Goal: Task Accomplishment & Management: Manage account settings

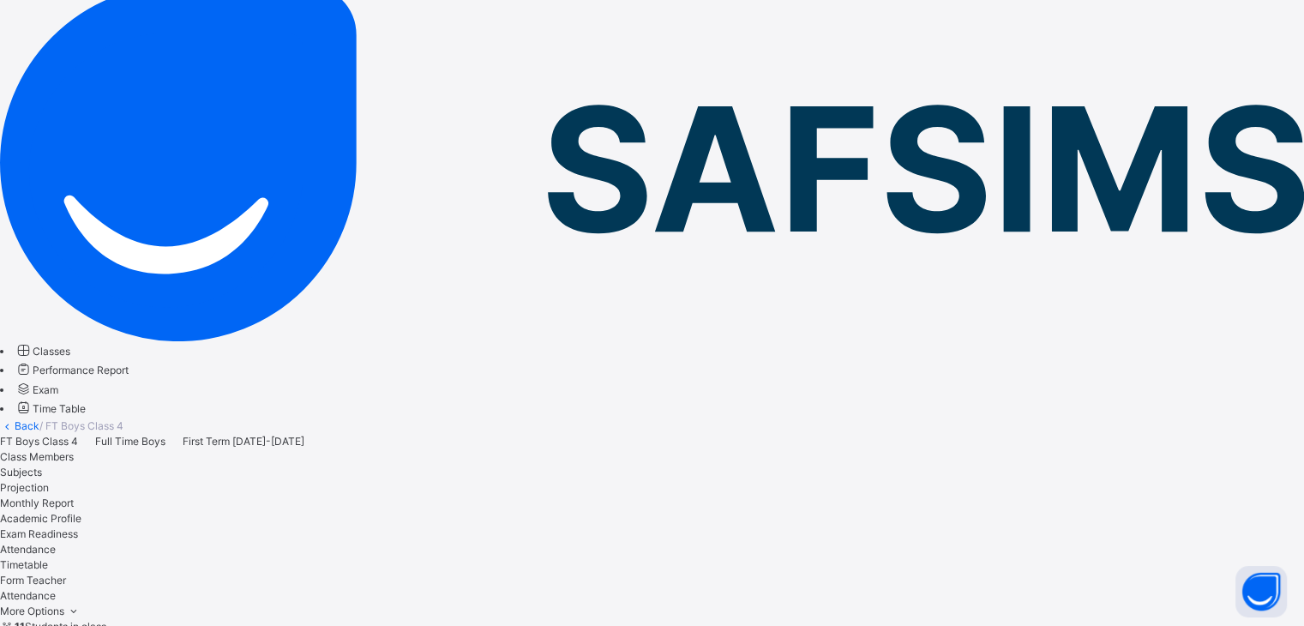
scroll to position [140, 0]
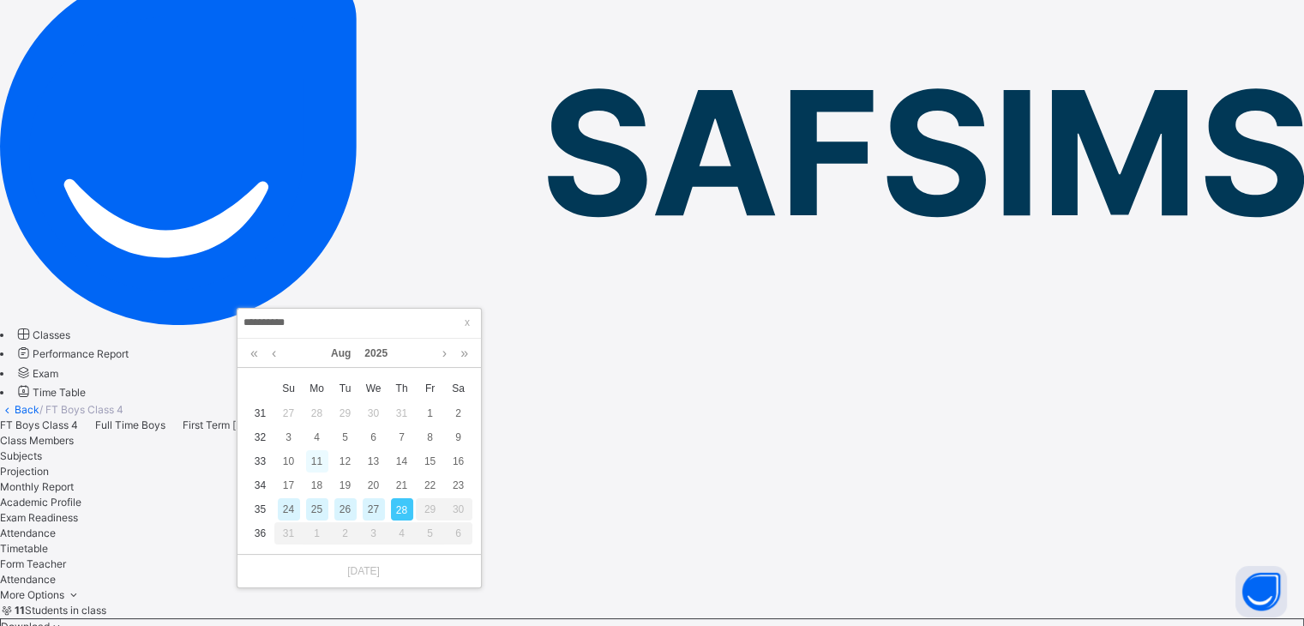
click at [308, 459] on div "11" at bounding box center [317, 461] width 22 height 22
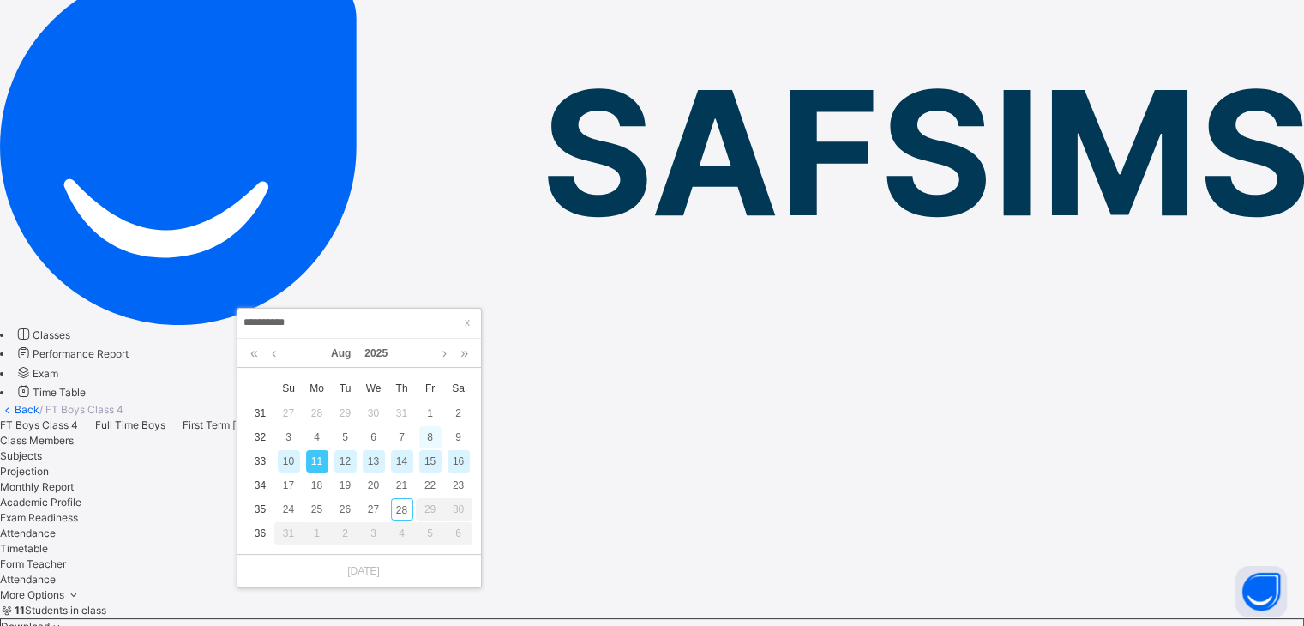
click at [430, 436] on div "8" at bounding box center [430, 437] width 22 height 22
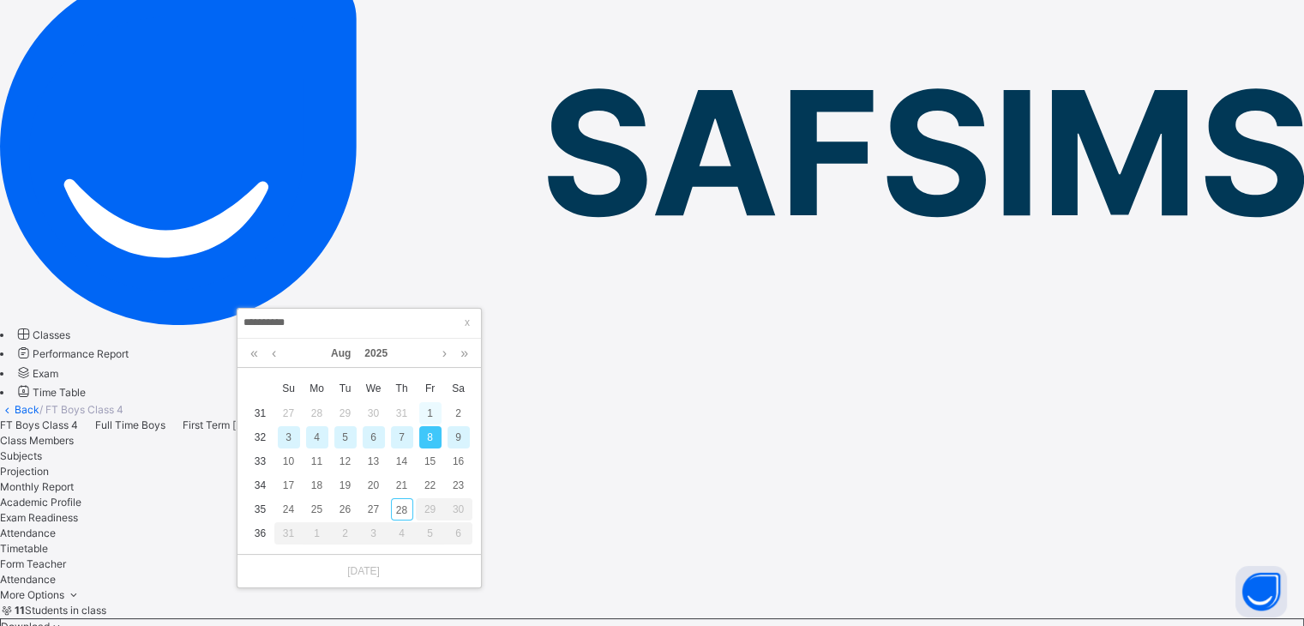
click at [430, 412] on div "1" at bounding box center [430, 413] width 22 height 22
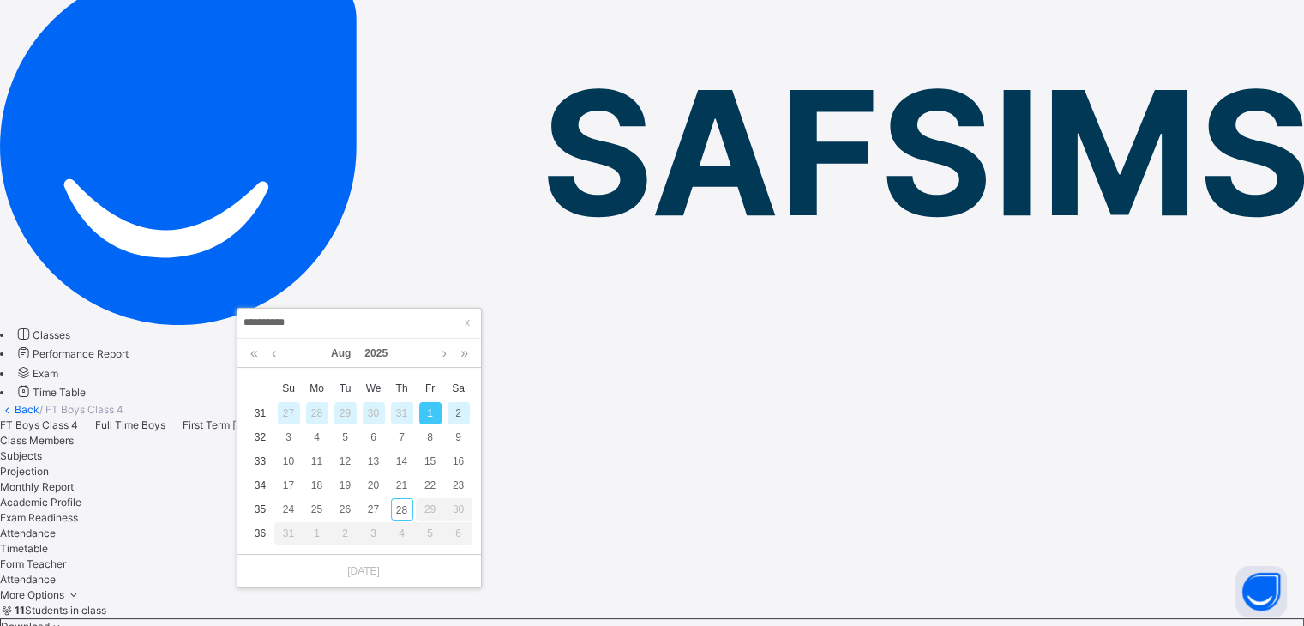
click at [456, 420] on div "2" at bounding box center [459, 413] width 22 height 22
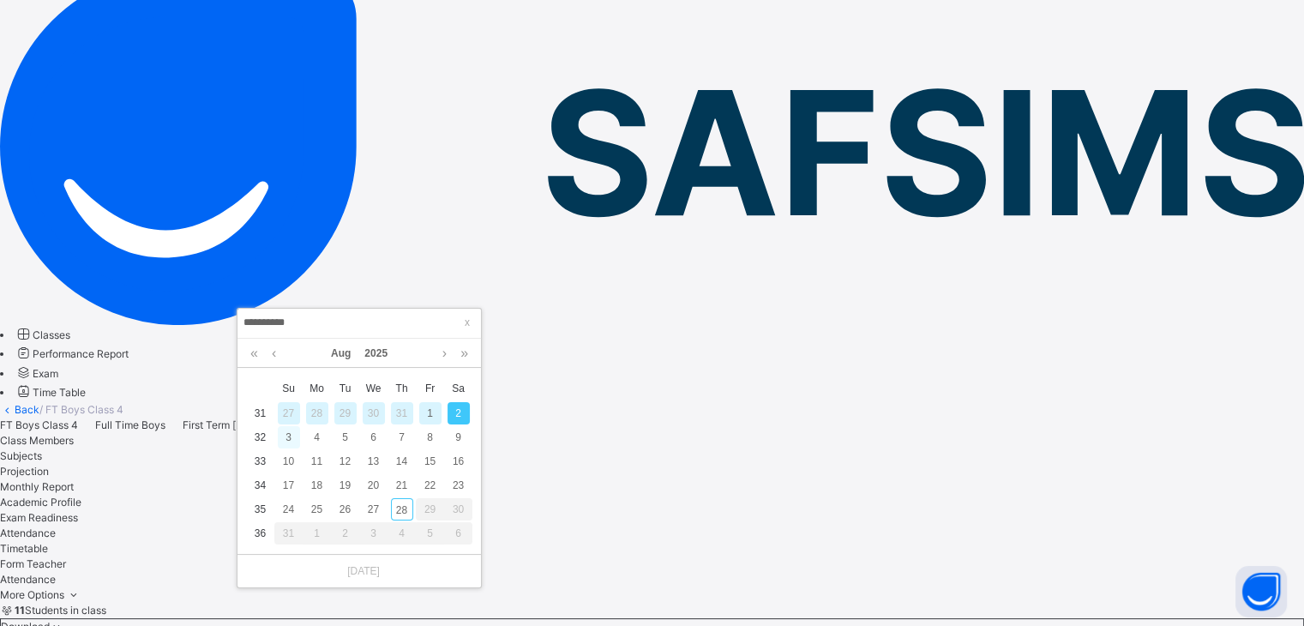
click at [287, 439] on div "3" at bounding box center [289, 437] width 22 height 22
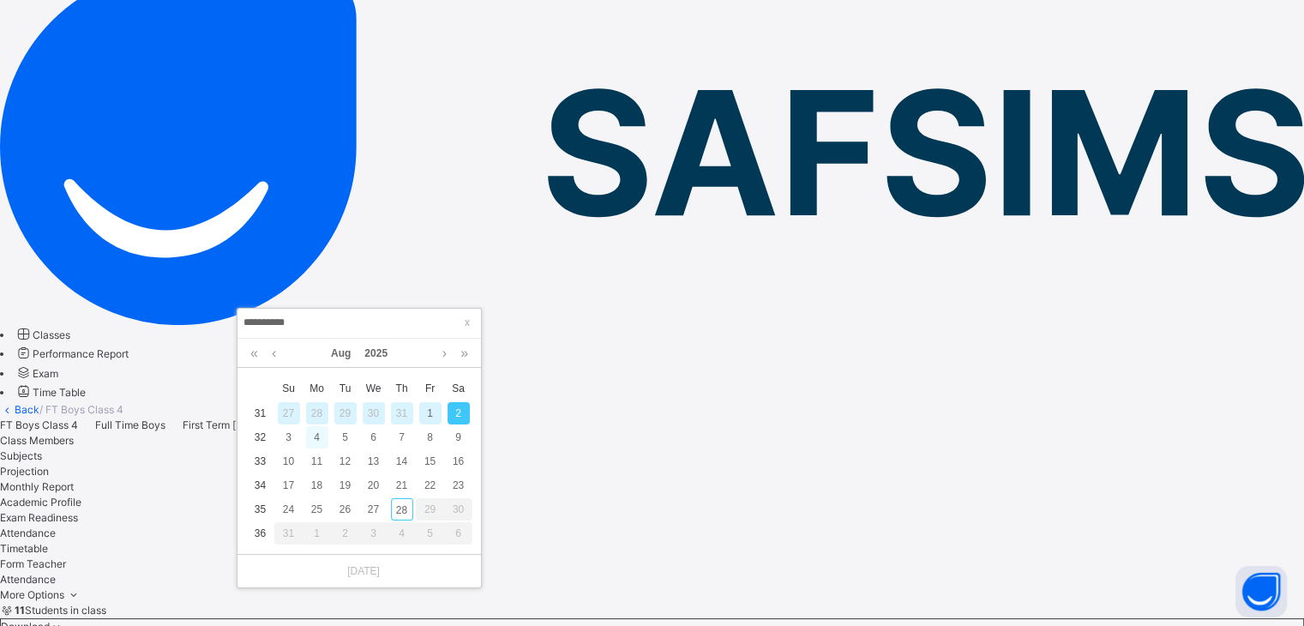
click at [316, 436] on div "4" at bounding box center [317, 437] width 22 height 22
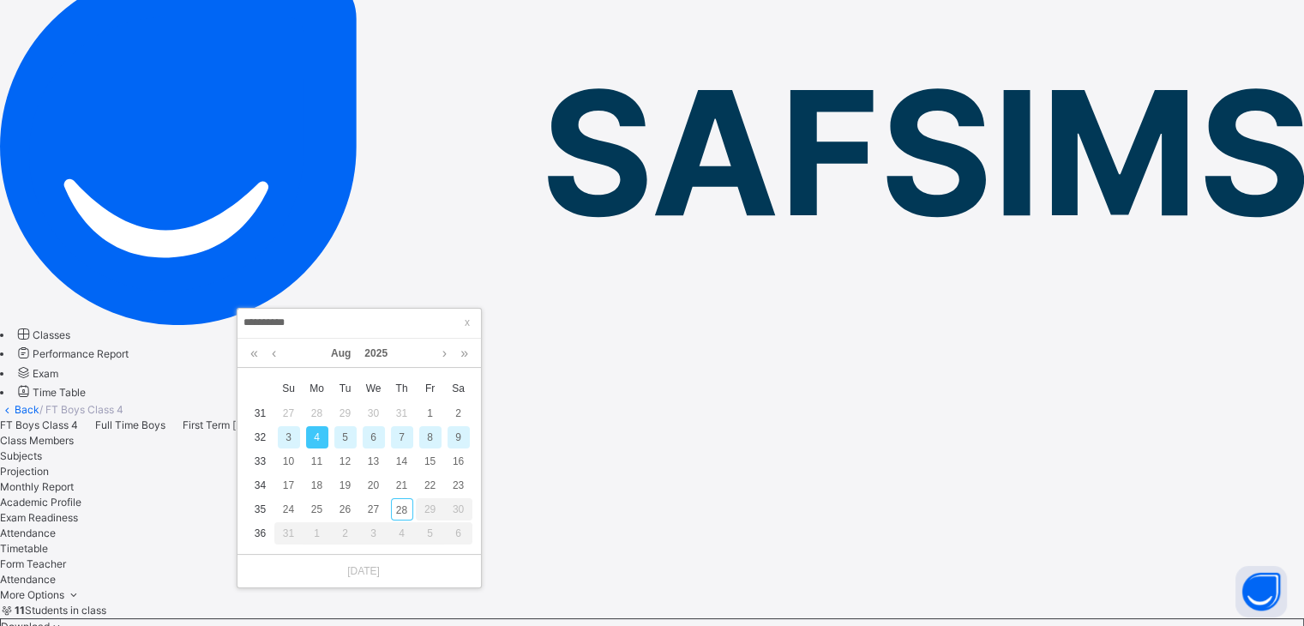
click at [335, 442] on div "5" at bounding box center [345, 437] width 22 height 22
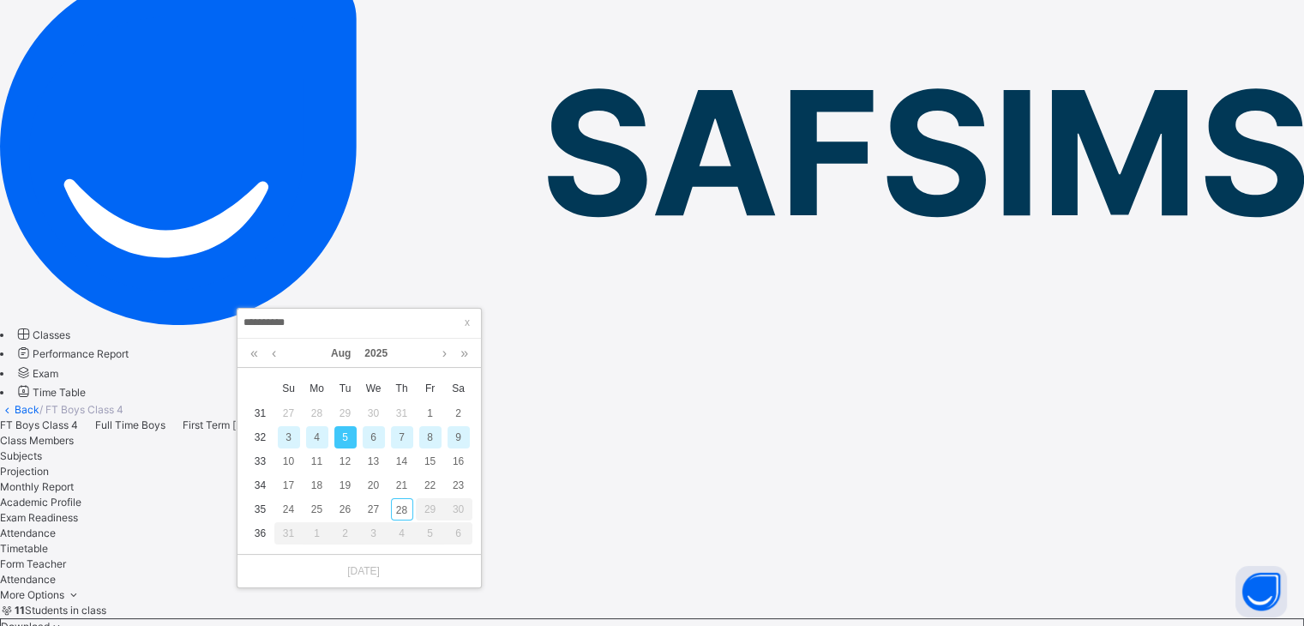
click at [375, 436] on div "6" at bounding box center [374, 437] width 22 height 22
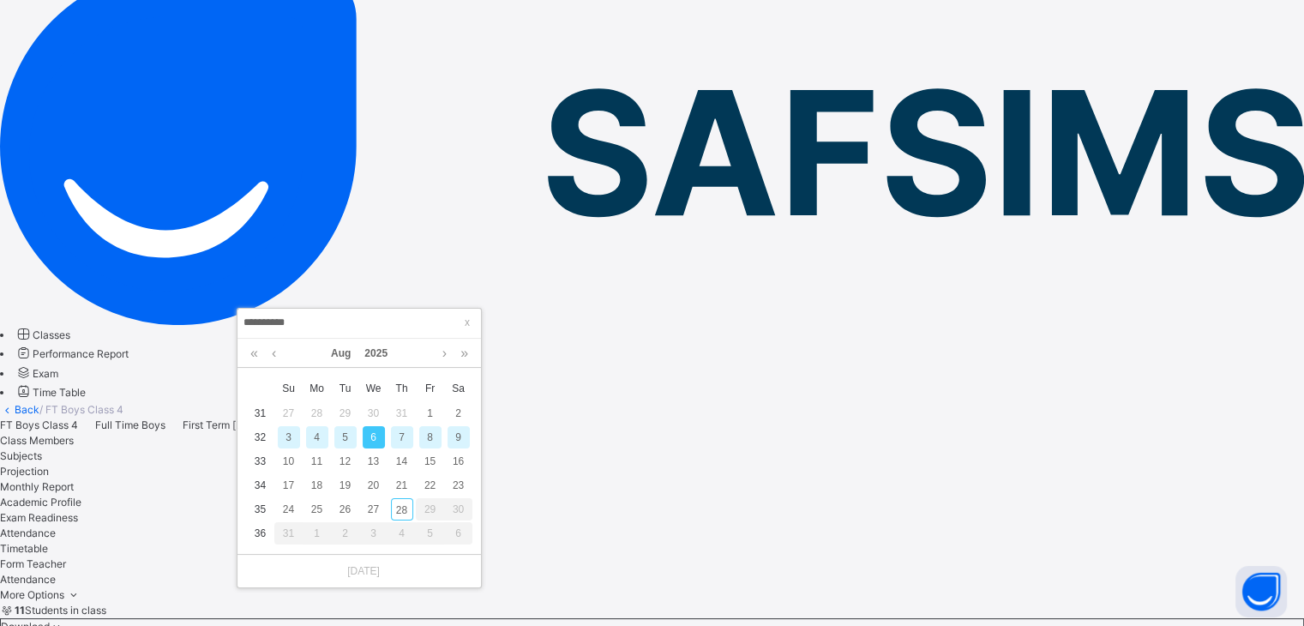
click at [401, 439] on div "7" at bounding box center [402, 437] width 22 height 22
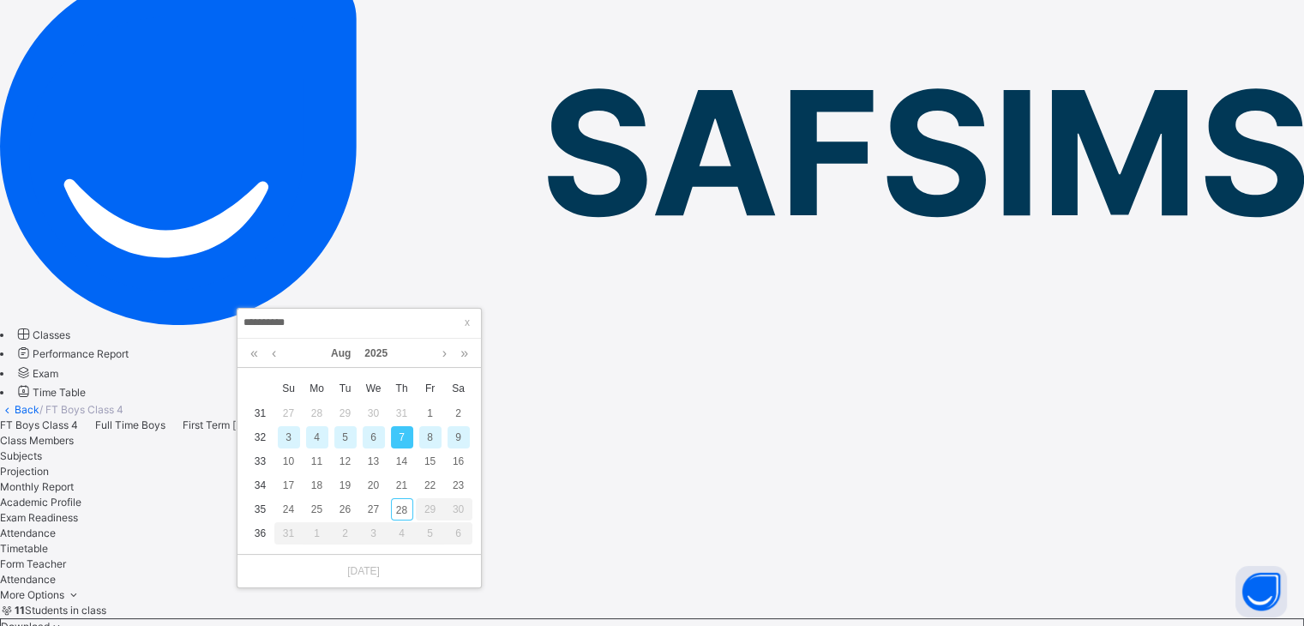
click at [429, 436] on div "8" at bounding box center [430, 437] width 22 height 22
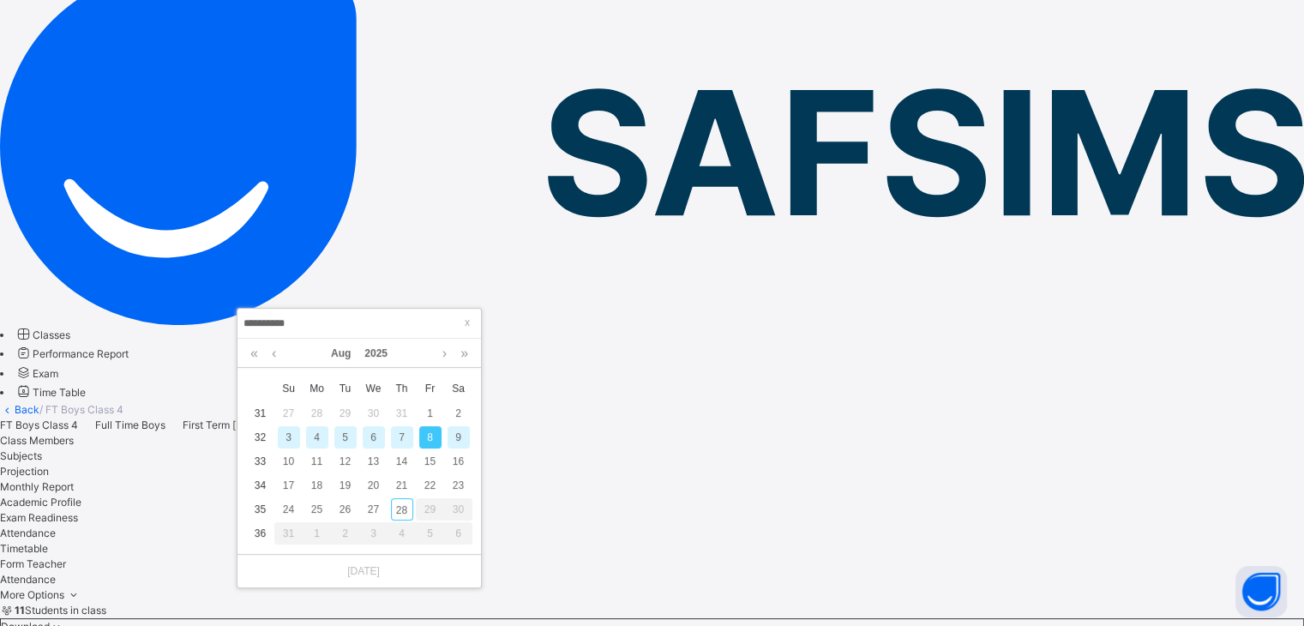
click at [350, 318] on input "**********" at bounding box center [359, 323] width 233 height 19
click at [463, 446] on div "9" at bounding box center [459, 437] width 22 height 22
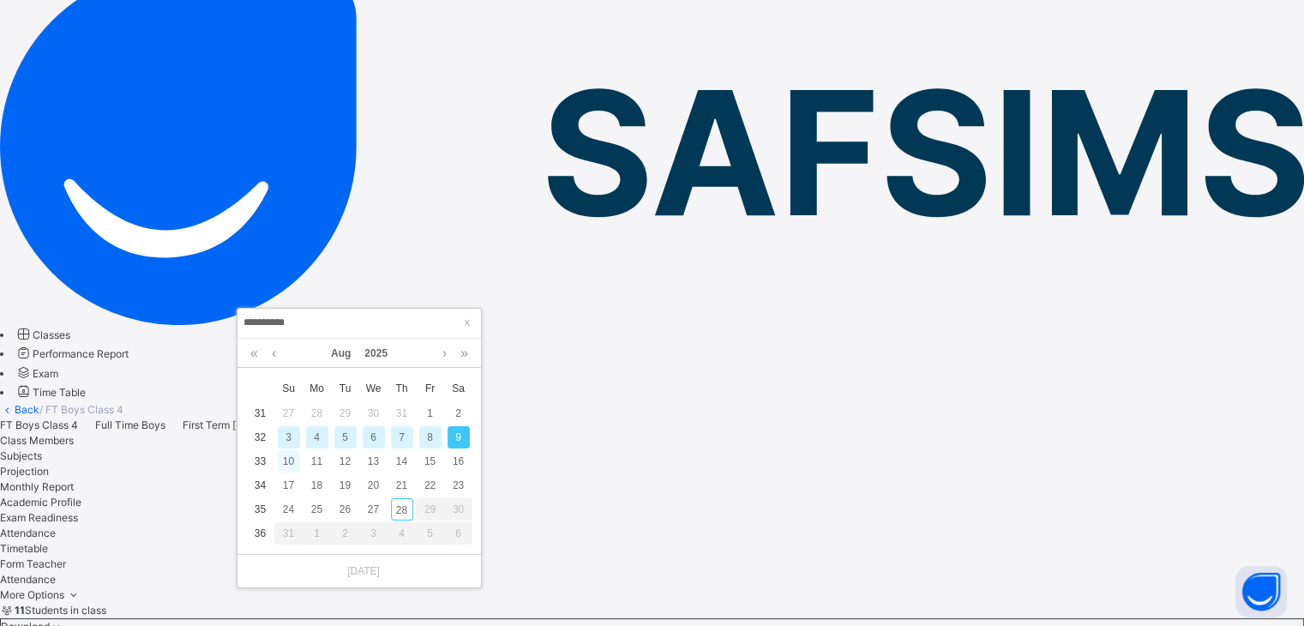
click at [292, 466] on div "10" at bounding box center [289, 461] width 22 height 22
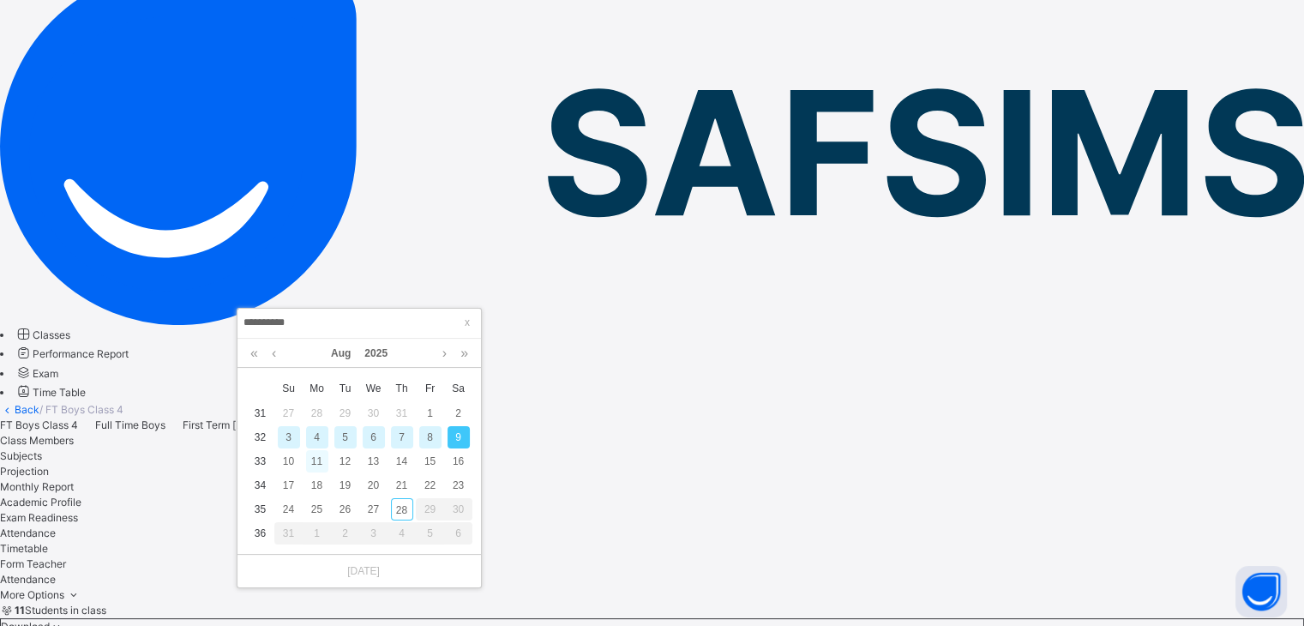
click at [319, 466] on div "11" at bounding box center [317, 461] width 22 height 22
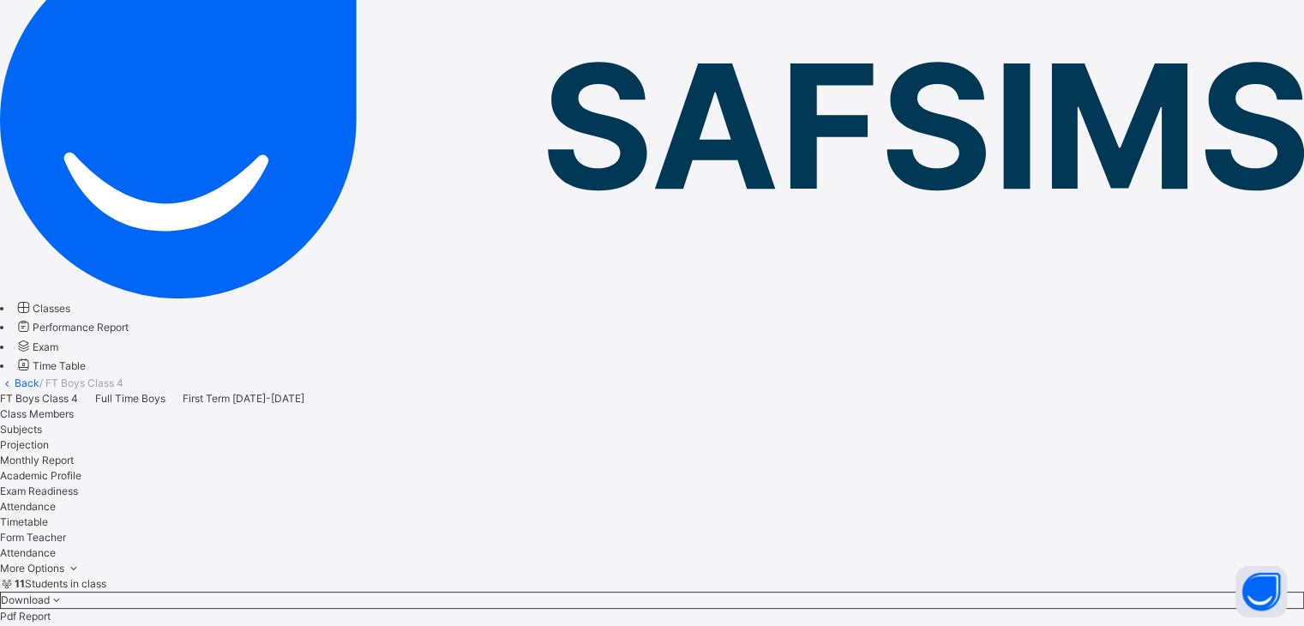
scroll to position [143, 0]
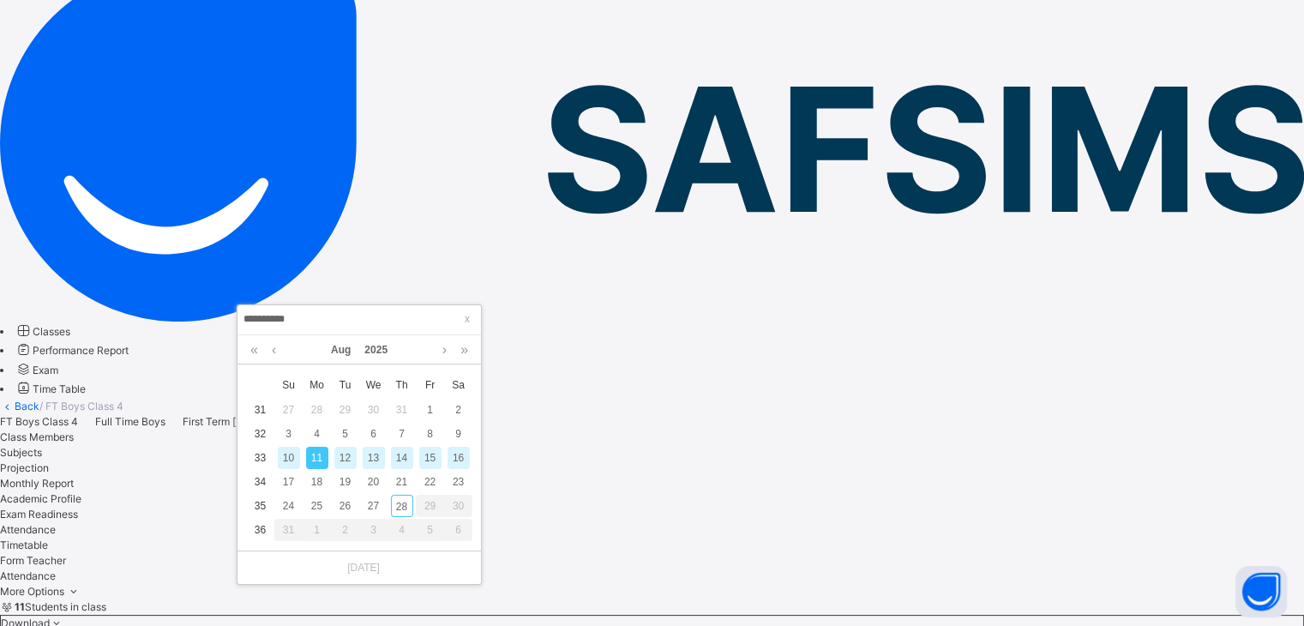
click at [350, 460] on div "12" at bounding box center [345, 458] width 22 height 22
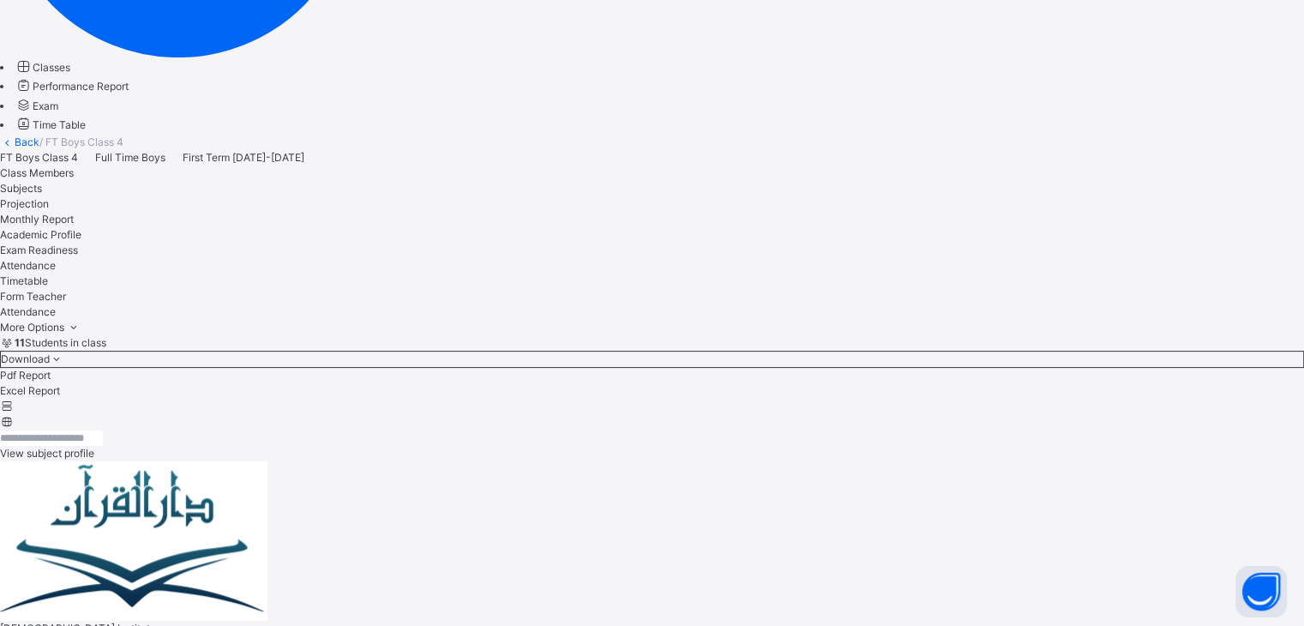
scroll to position [408, 0]
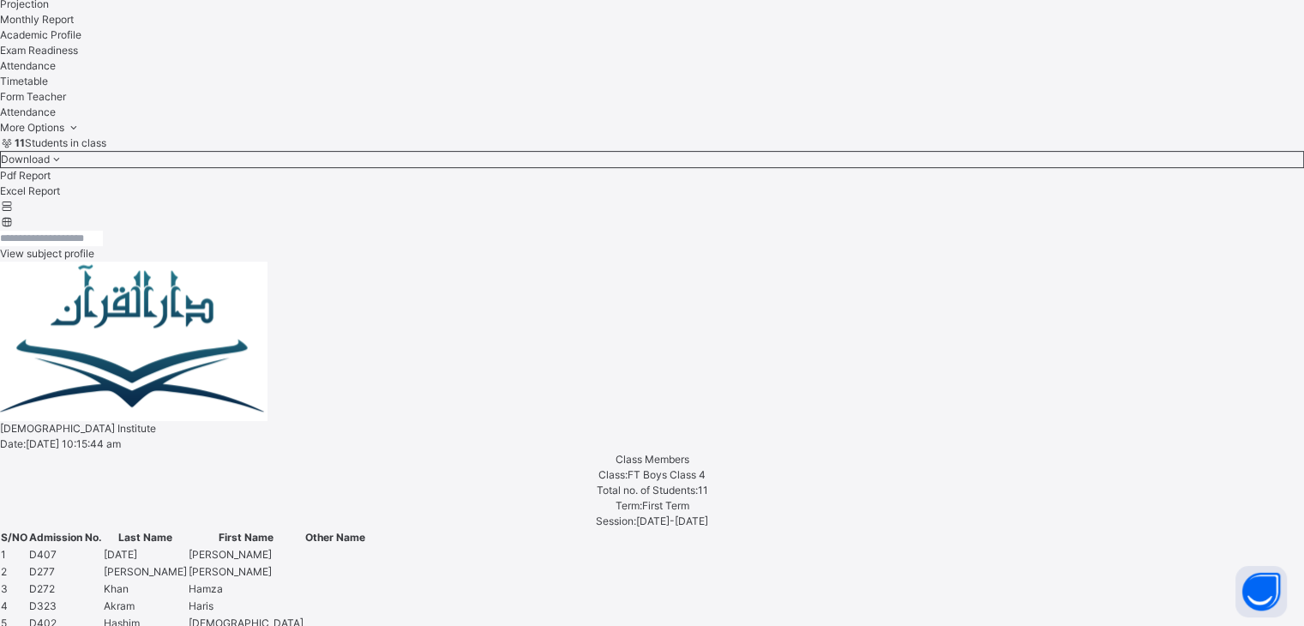
scroll to position [613, 0]
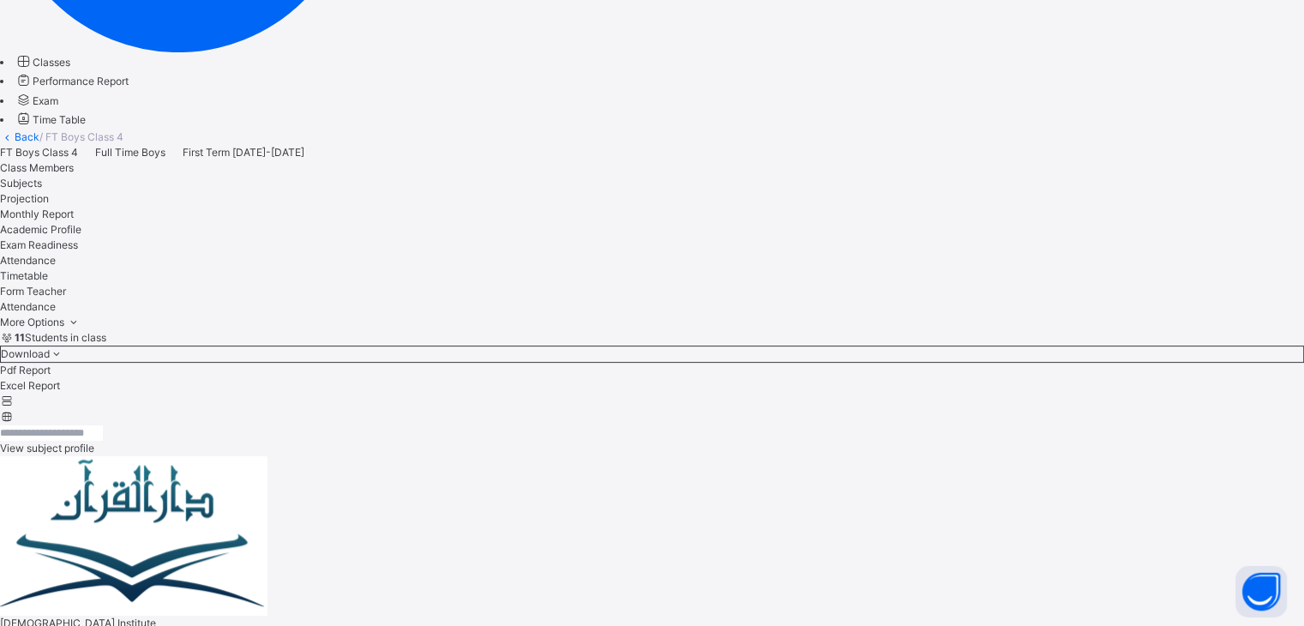
scroll to position [406, 0]
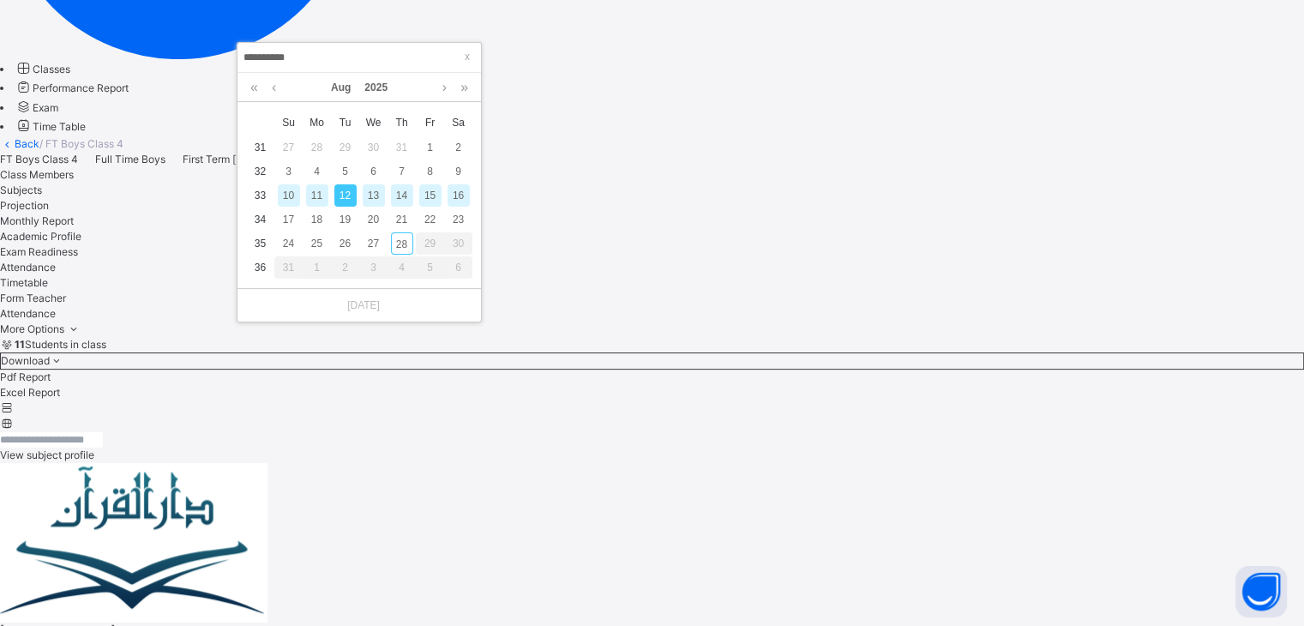
click at [373, 189] on div "13" at bounding box center [374, 195] width 22 height 22
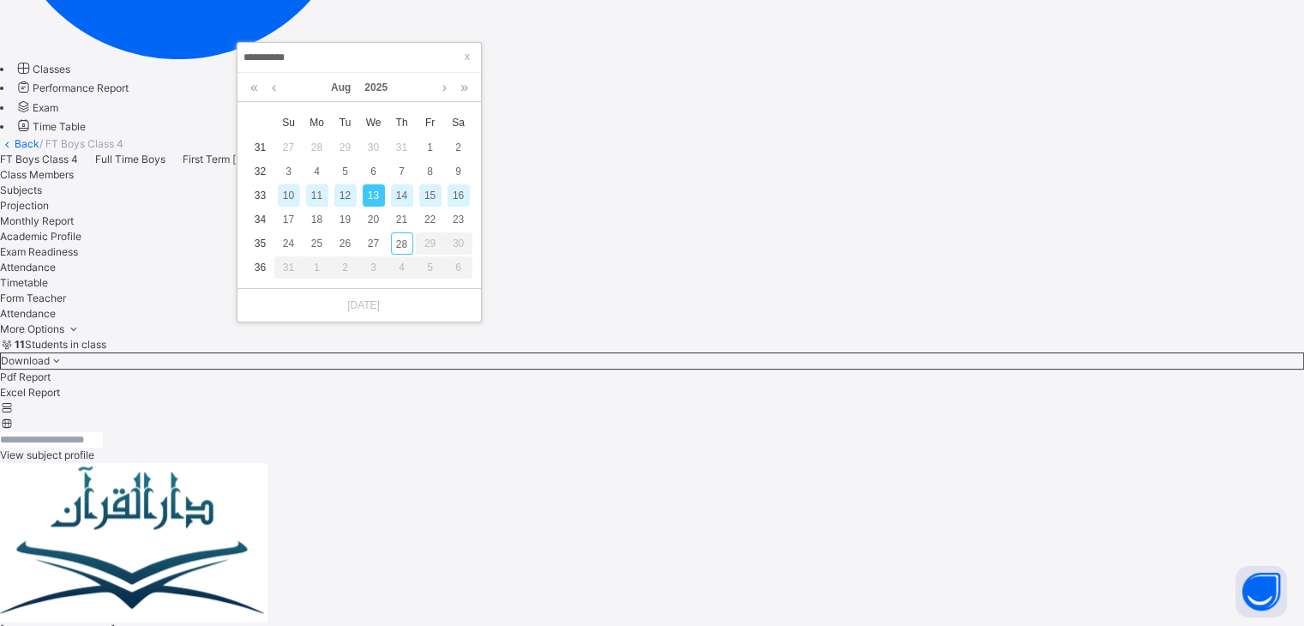
click at [394, 206] on div "14" at bounding box center [402, 195] width 22 height 22
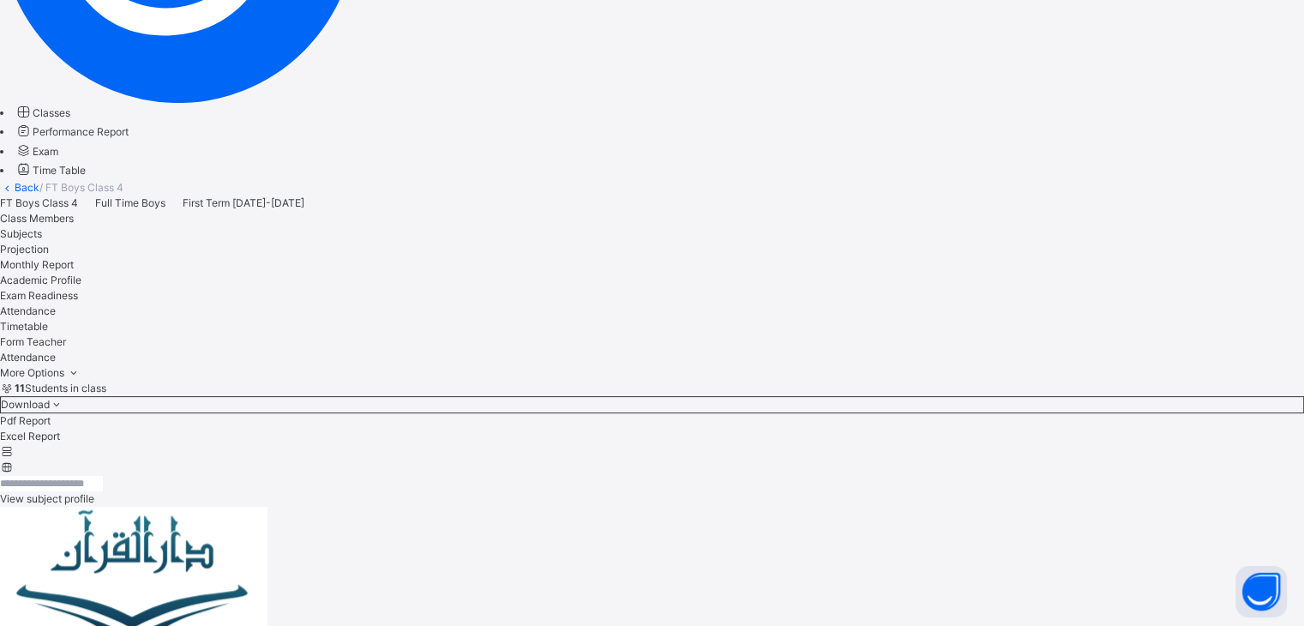
scroll to position [325, 0]
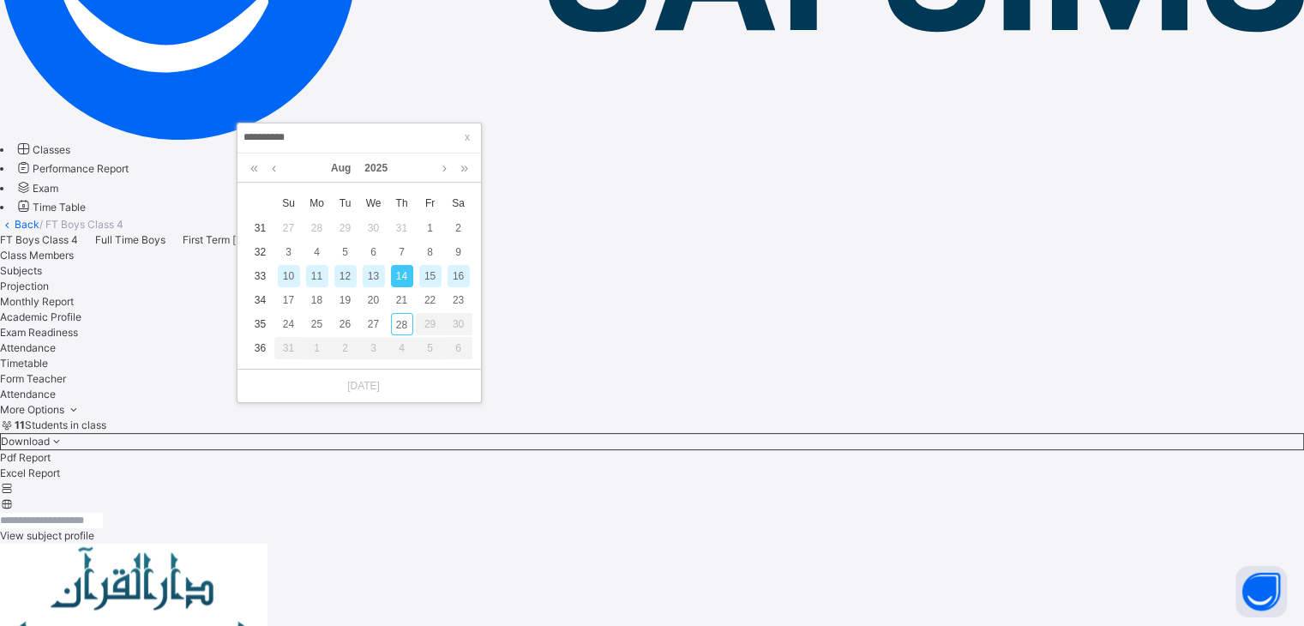
click at [429, 274] on div "15" at bounding box center [430, 276] width 22 height 22
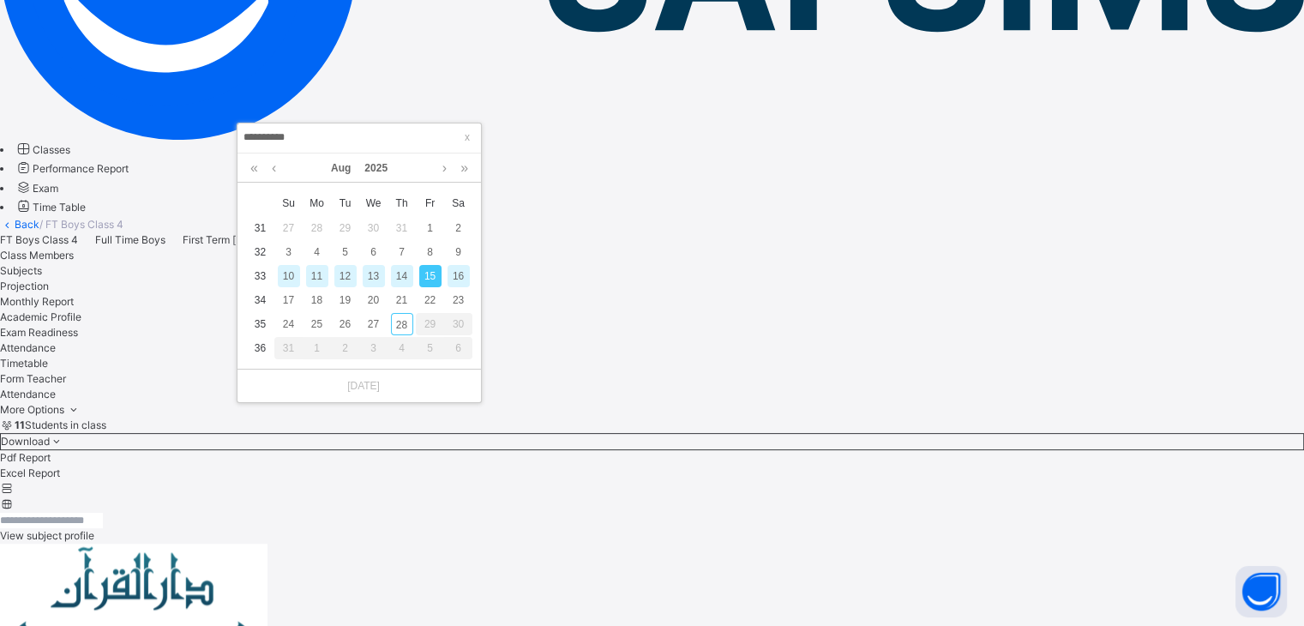
click at [462, 278] on div "16" at bounding box center [459, 276] width 22 height 22
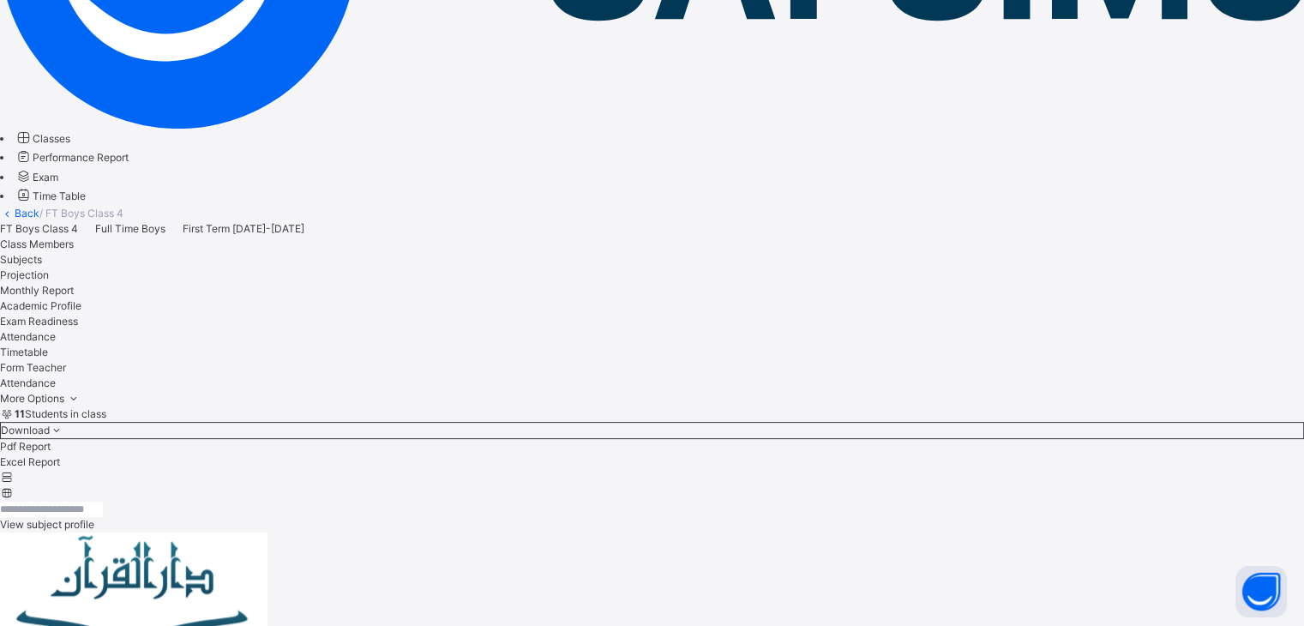
scroll to position [337, 0]
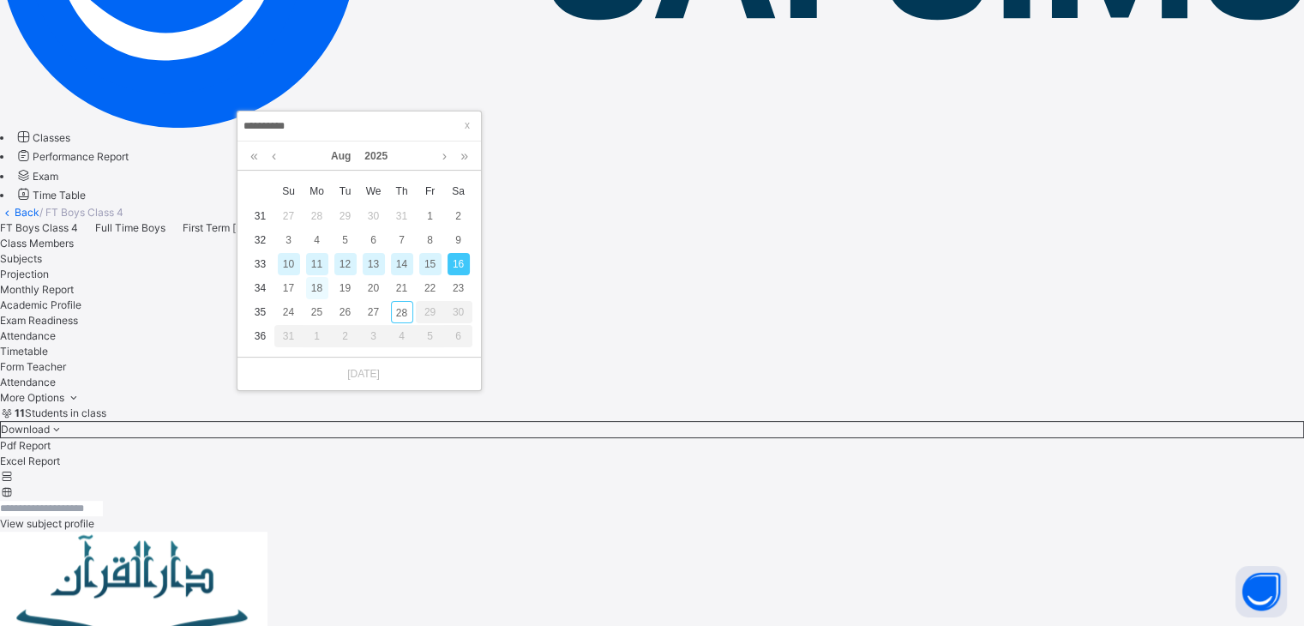
click at [321, 292] on div "18" at bounding box center [317, 288] width 22 height 22
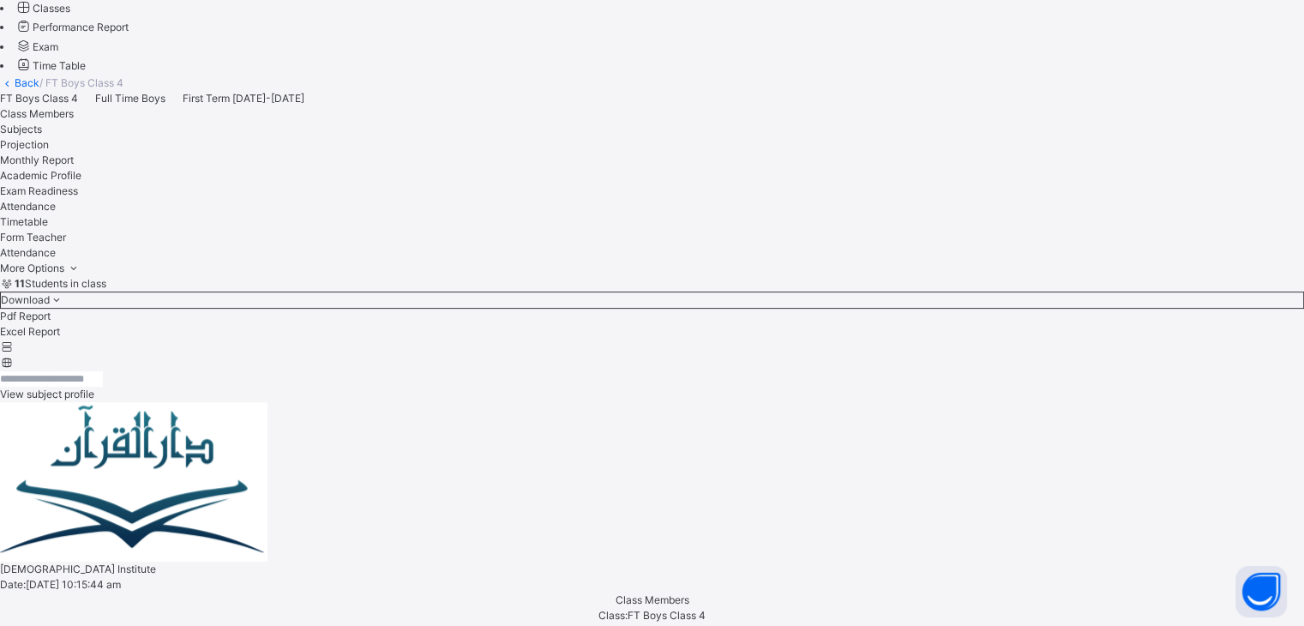
scroll to position [480, 0]
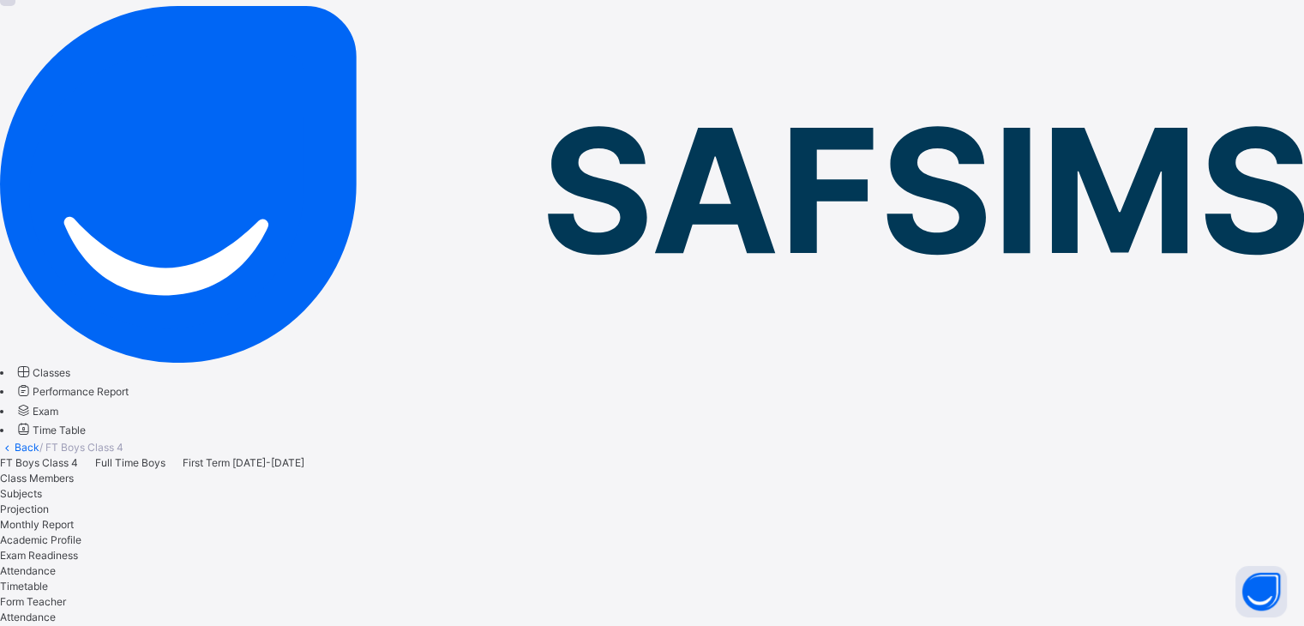
scroll to position [329, 0]
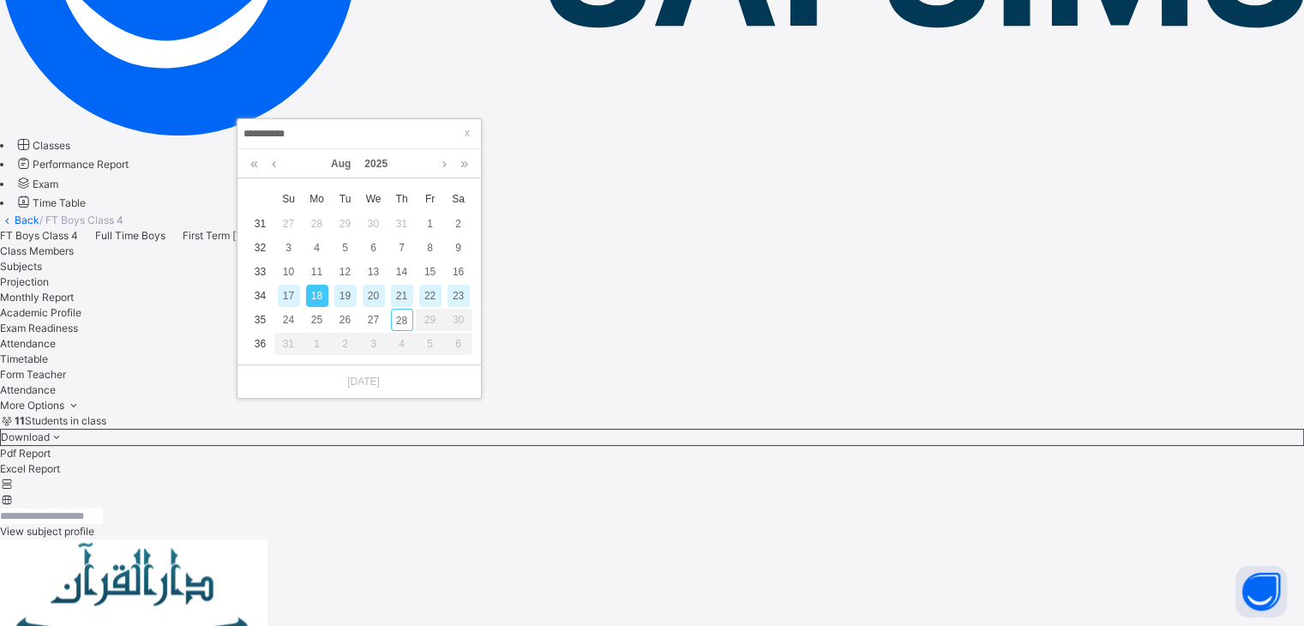
click at [337, 298] on div "19" at bounding box center [345, 296] width 22 height 22
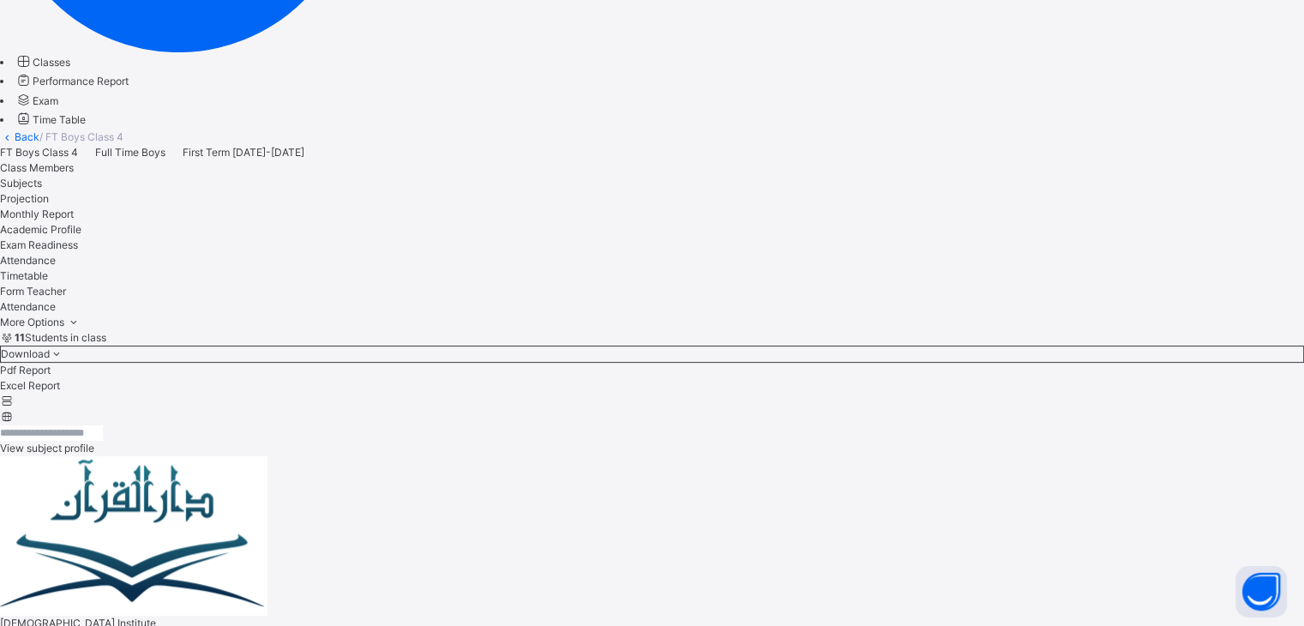
scroll to position [409, 0]
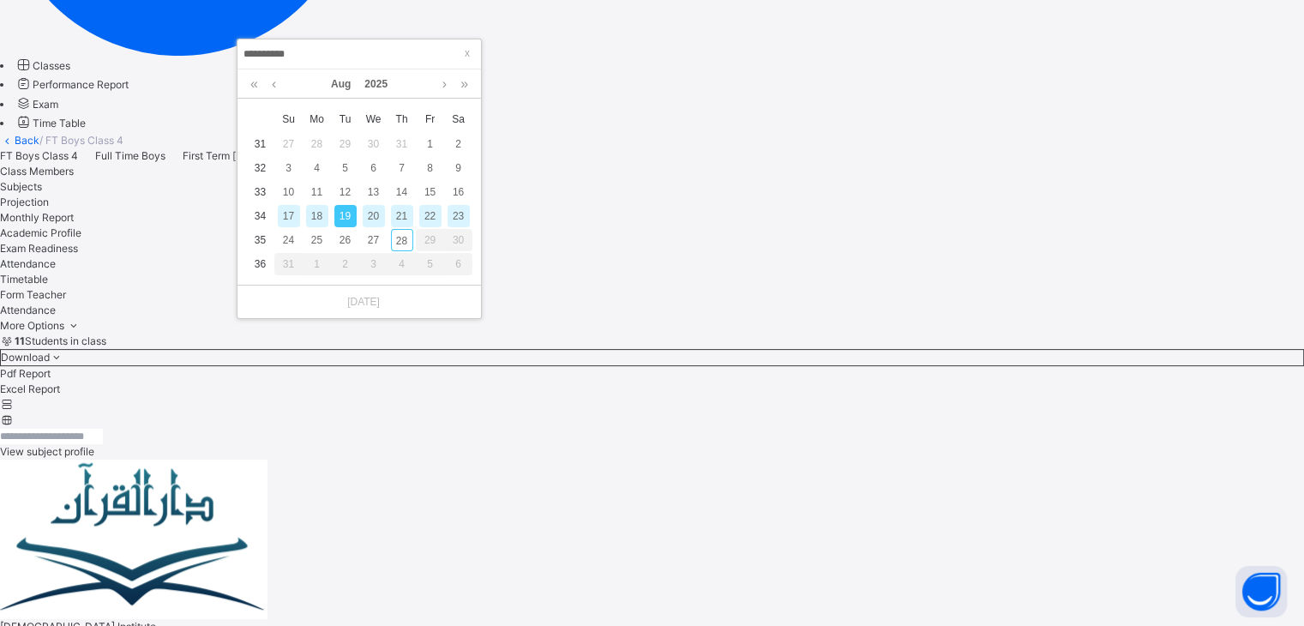
click at [368, 213] on div "20" at bounding box center [374, 216] width 22 height 22
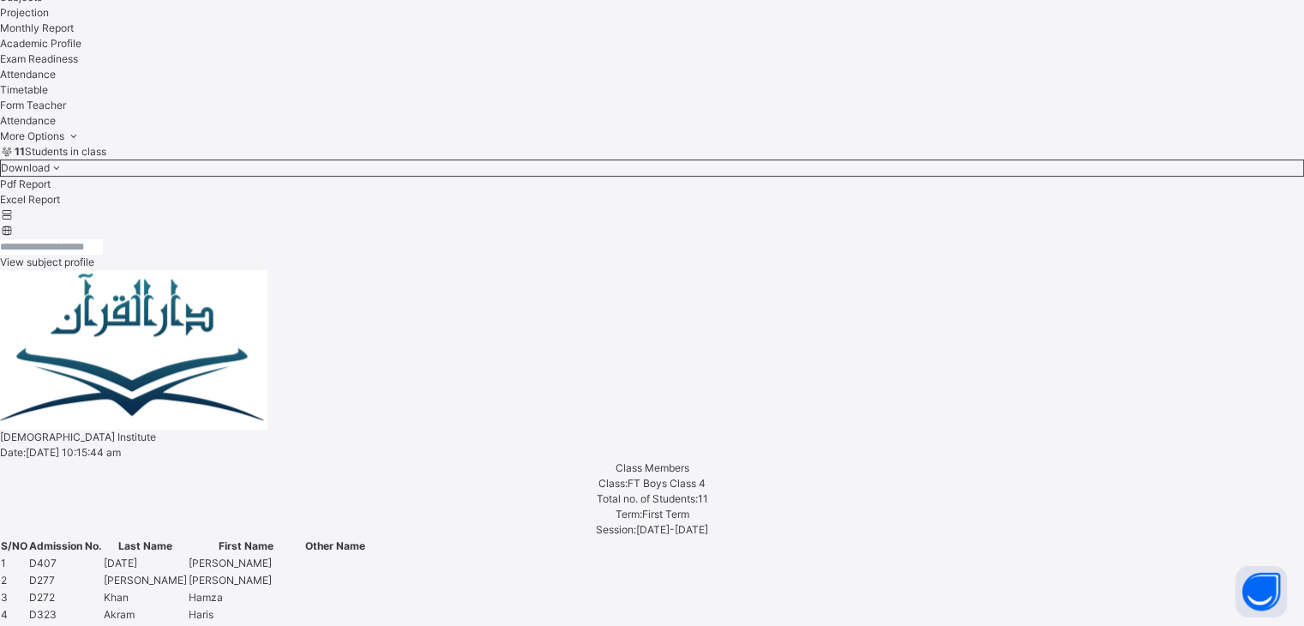
scroll to position [617, 0]
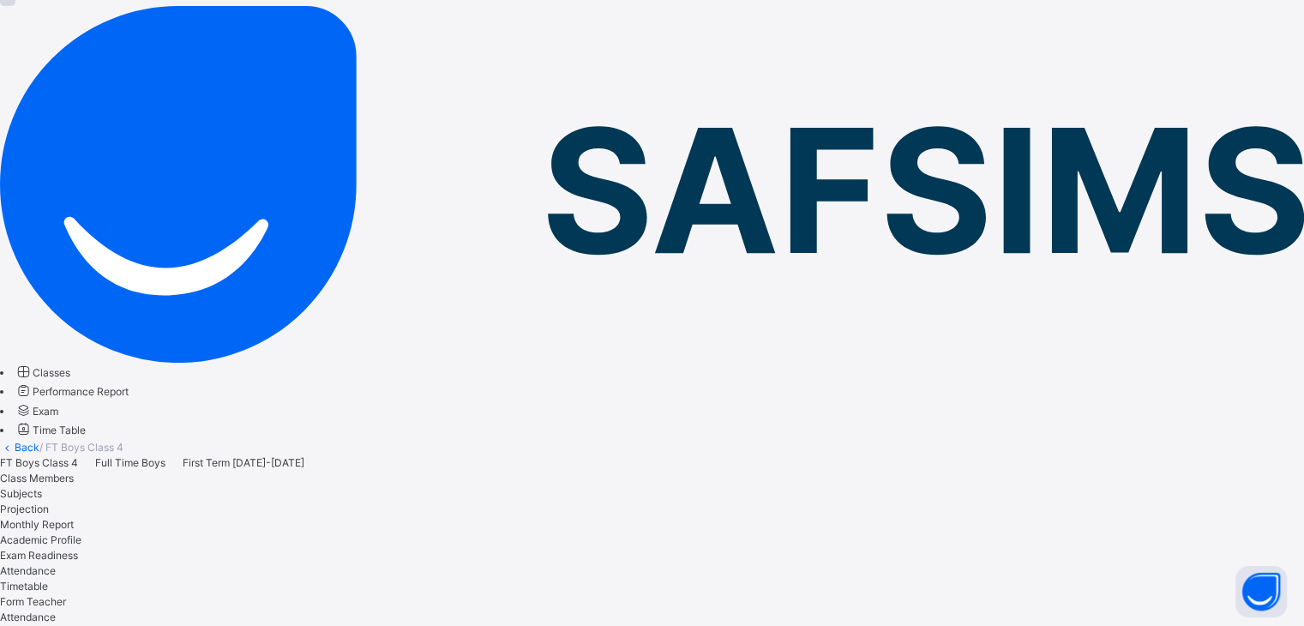
scroll to position [209, 0]
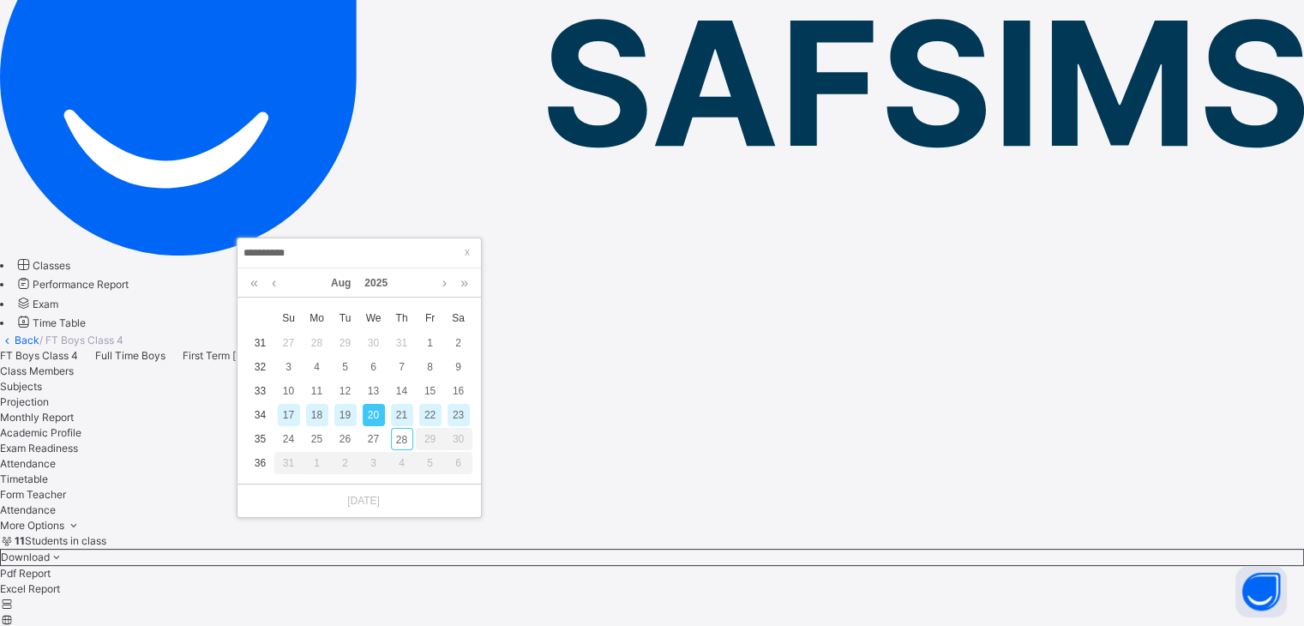
click at [402, 424] on div "21" at bounding box center [402, 415] width 22 height 22
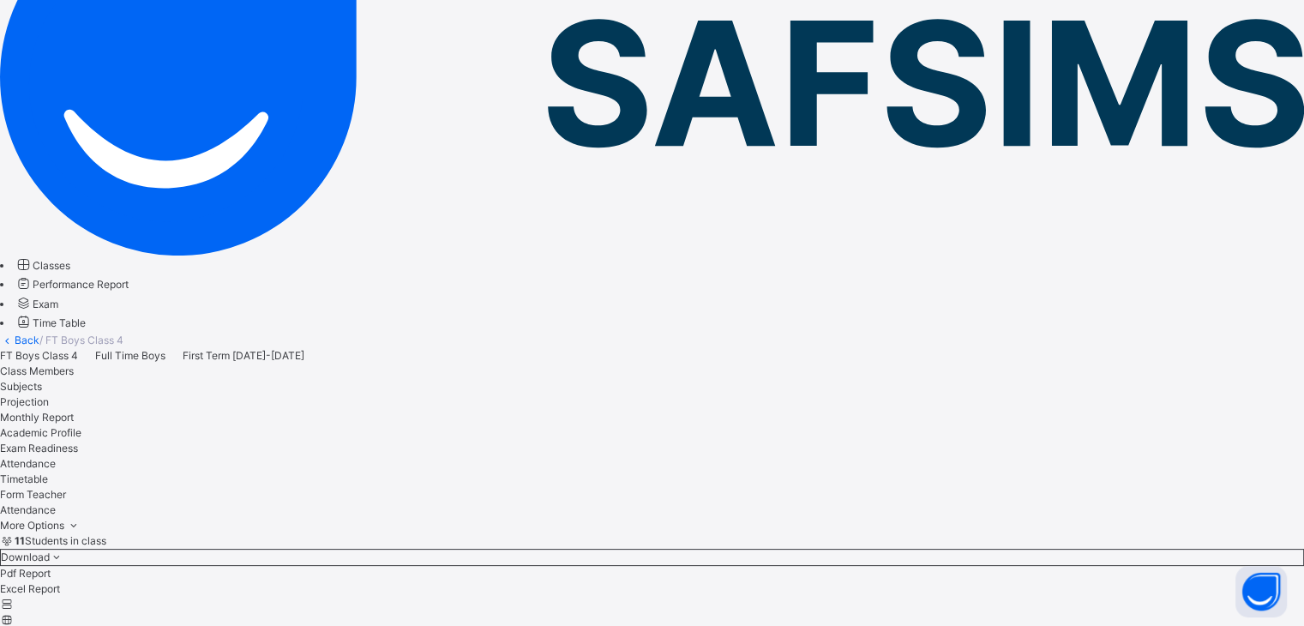
click at [257, 364] on div "Class Members" at bounding box center [652, 371] width 1304 height 15
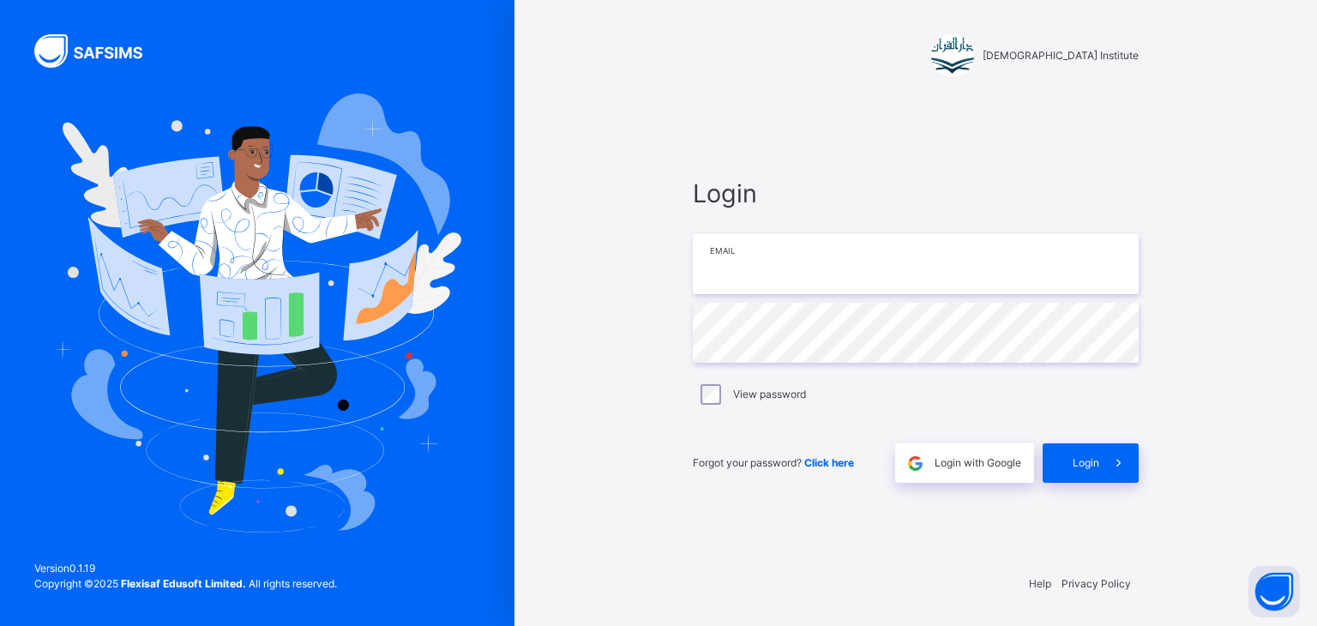
type input "**********"
